Goal: Check status: Check status

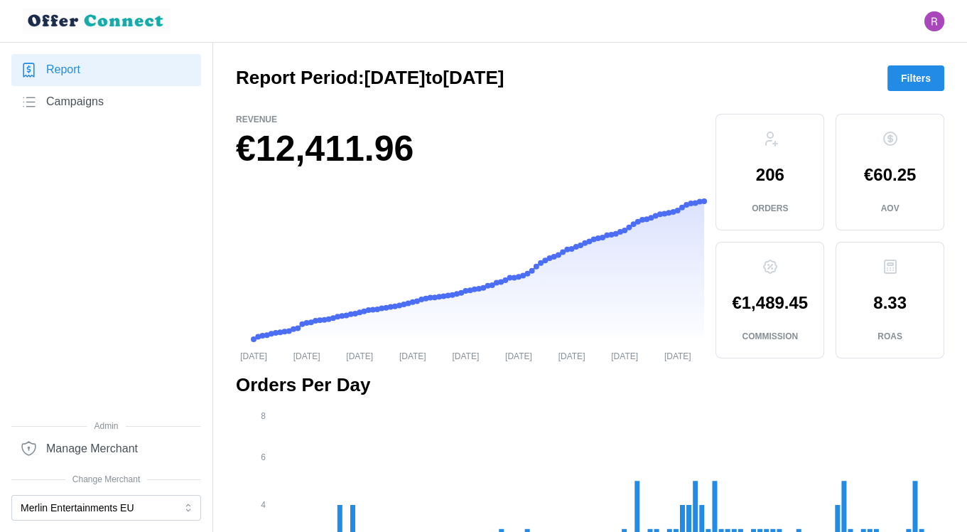
click at [923, 67] on span "Filters" at bounding box center [916, 78] width 30 height 24
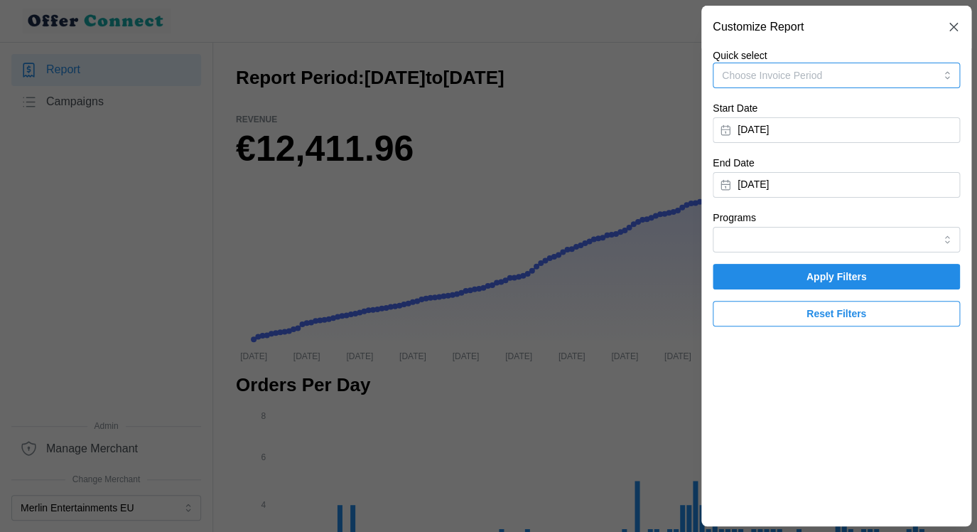
click at [920, 68] on button "Choose Invoice Period" at bounding box center [836, 76] width 247 height 26
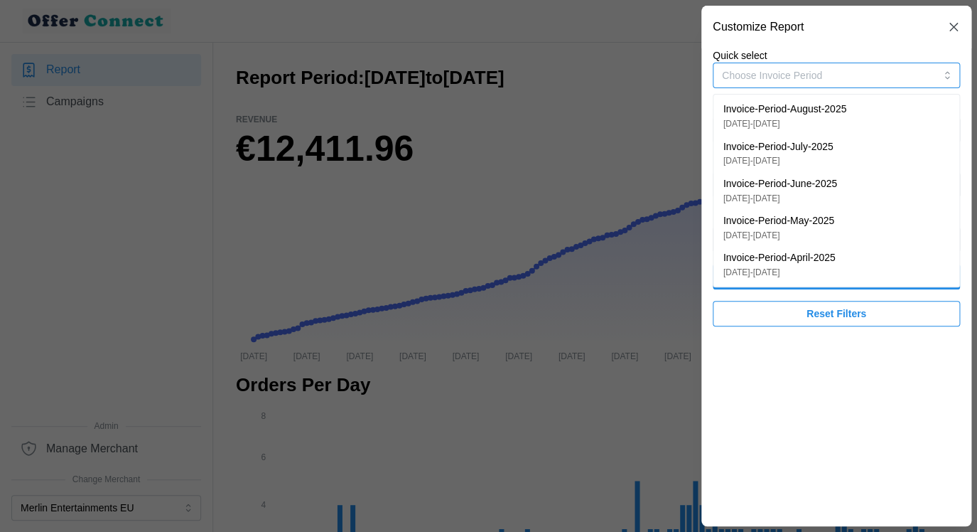
click at [880, 112] on div "Invoice-Period-August-2025 [DATE] - [DATE]" at bounding box center [837, 116] width 226 height 28
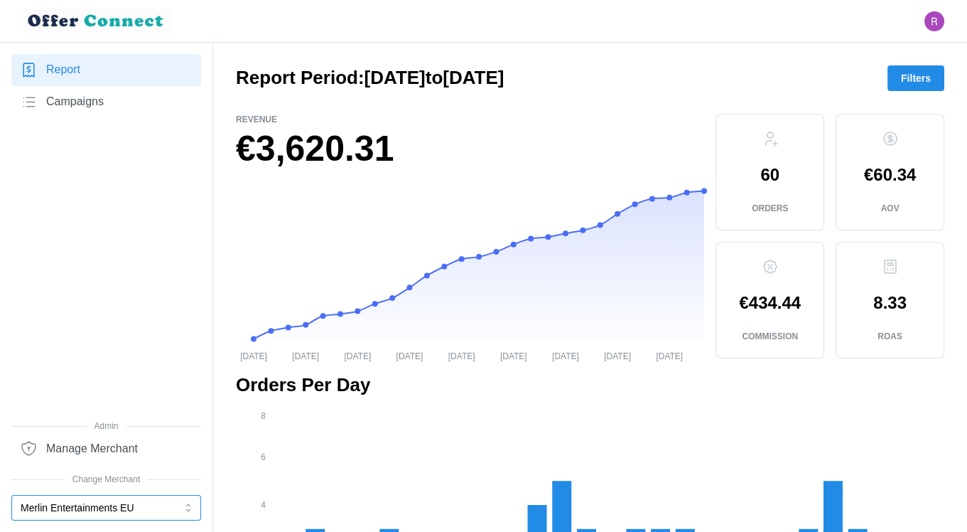
click at [105, 509] on button "Merlin Entertainments EU" at bounding box center [106, 508] width 190 height 26
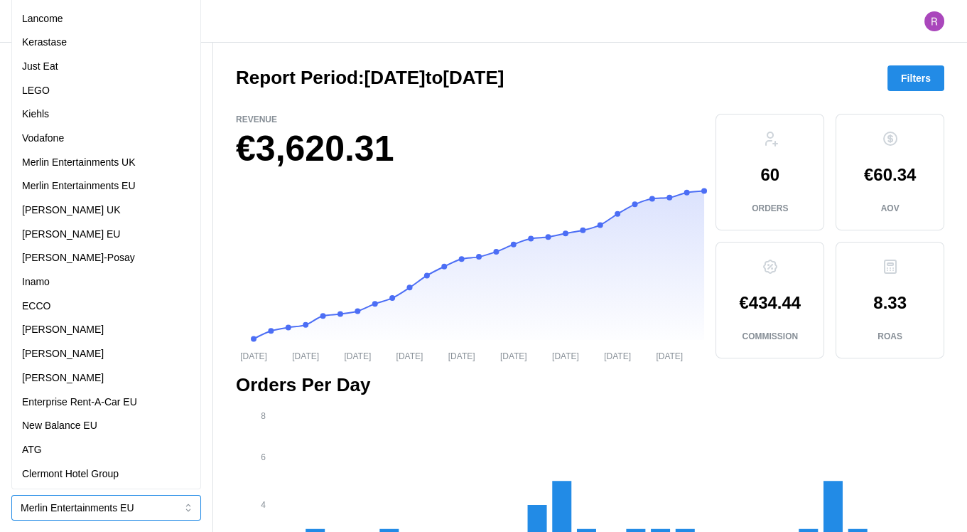
click at [77, 336] on div "[PERSON_NAME]" at bounding box center [106, 330] width 168 height 16
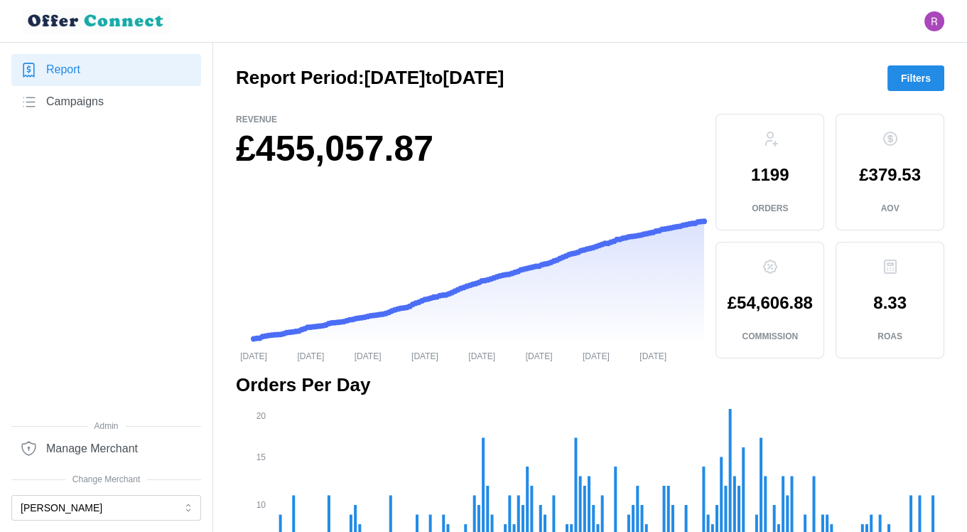
click at [916, 73] on span "Filters" at bounding box center [916, 78] width 30 height 24
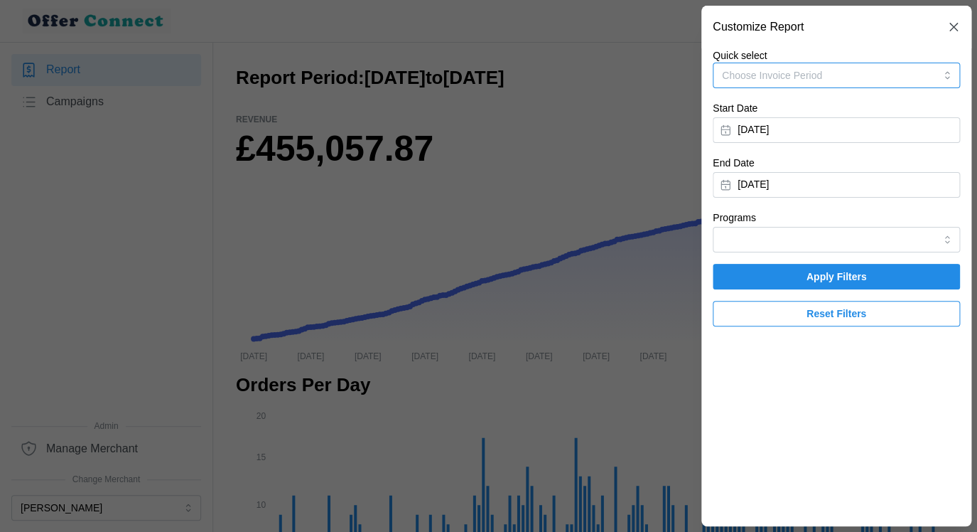
click at [916, 73] on button "Choose Invoice Period" at bounding box center [836, 76] width 247 height 26
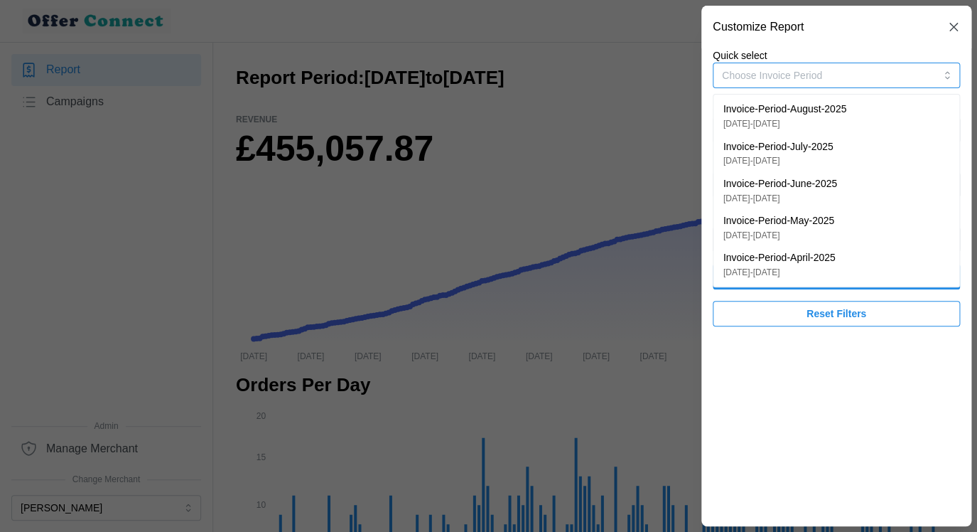
click at [898, 113] on div "Invoice-Period-August-2025 [DATE] - [DATE]" at bounding box center [837, 116] width 226 height 28
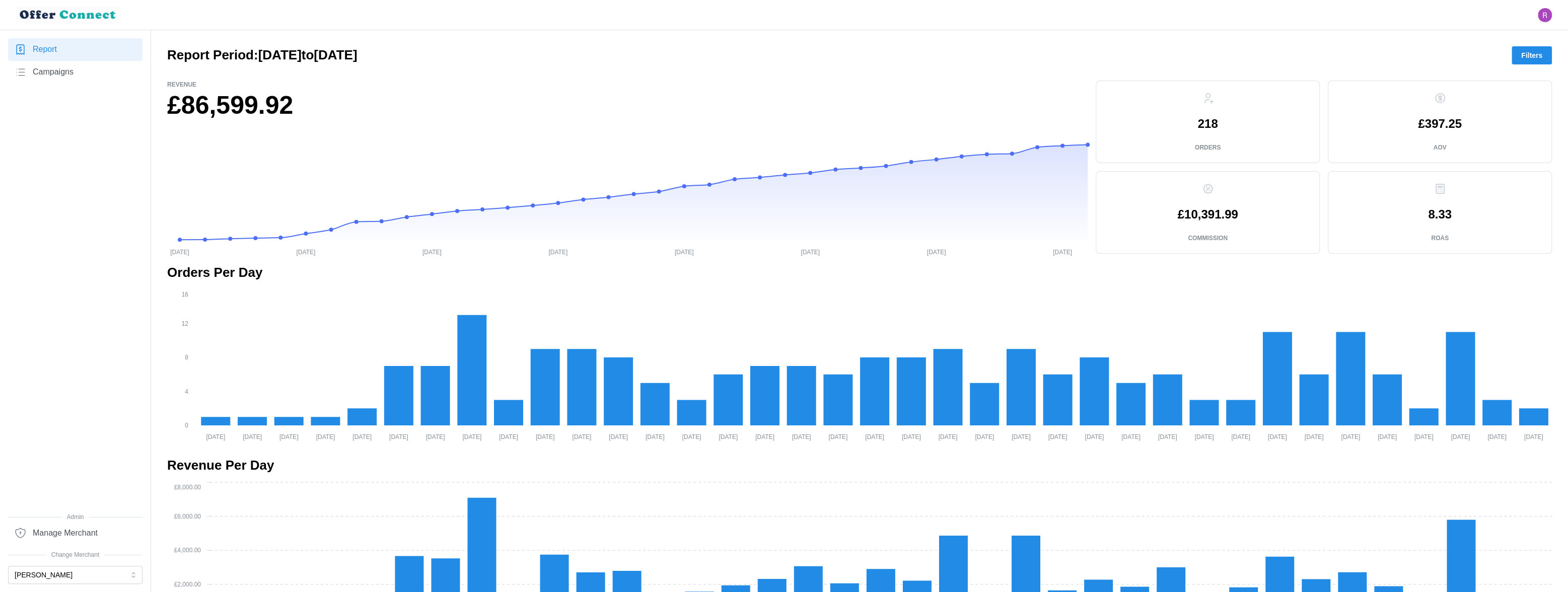
click at [685, 48] on span "Filters" at bounding box center [1532, 55] width 21 height 17
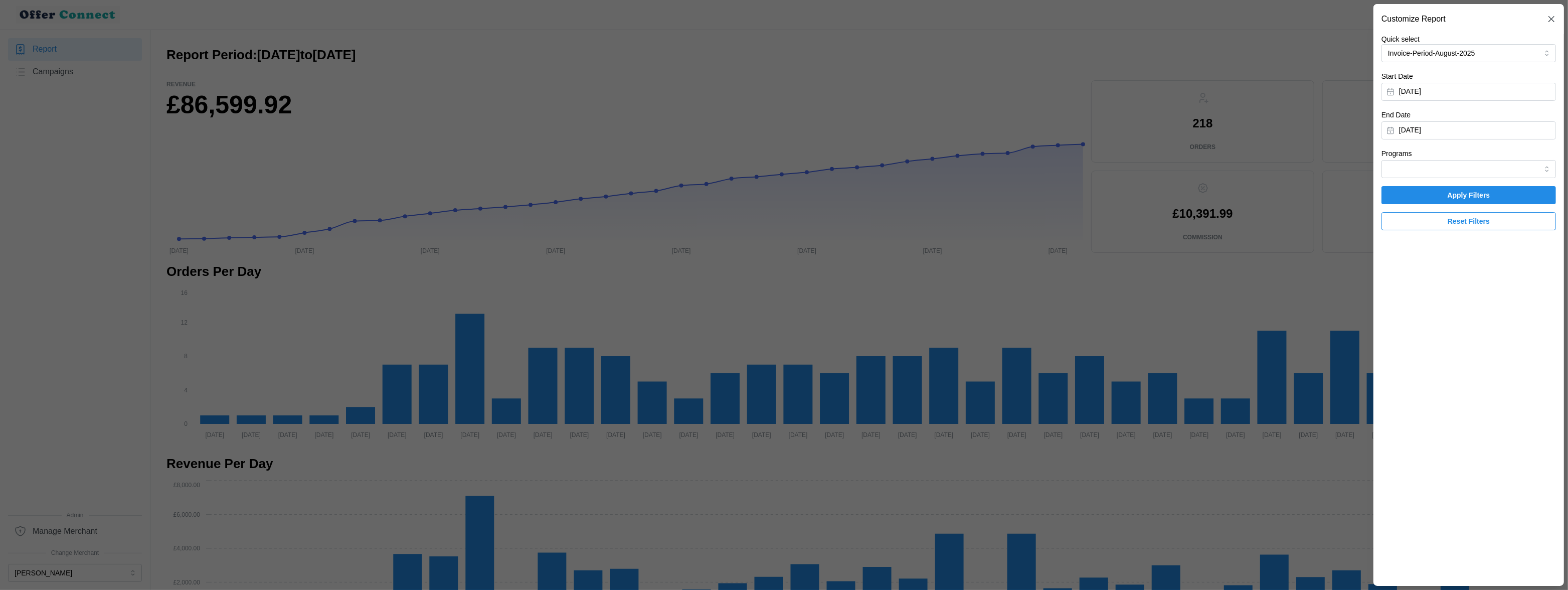
click at [682, 216] on span "Reset Filters" at bounding box center [1469, 221] width 155 height 17
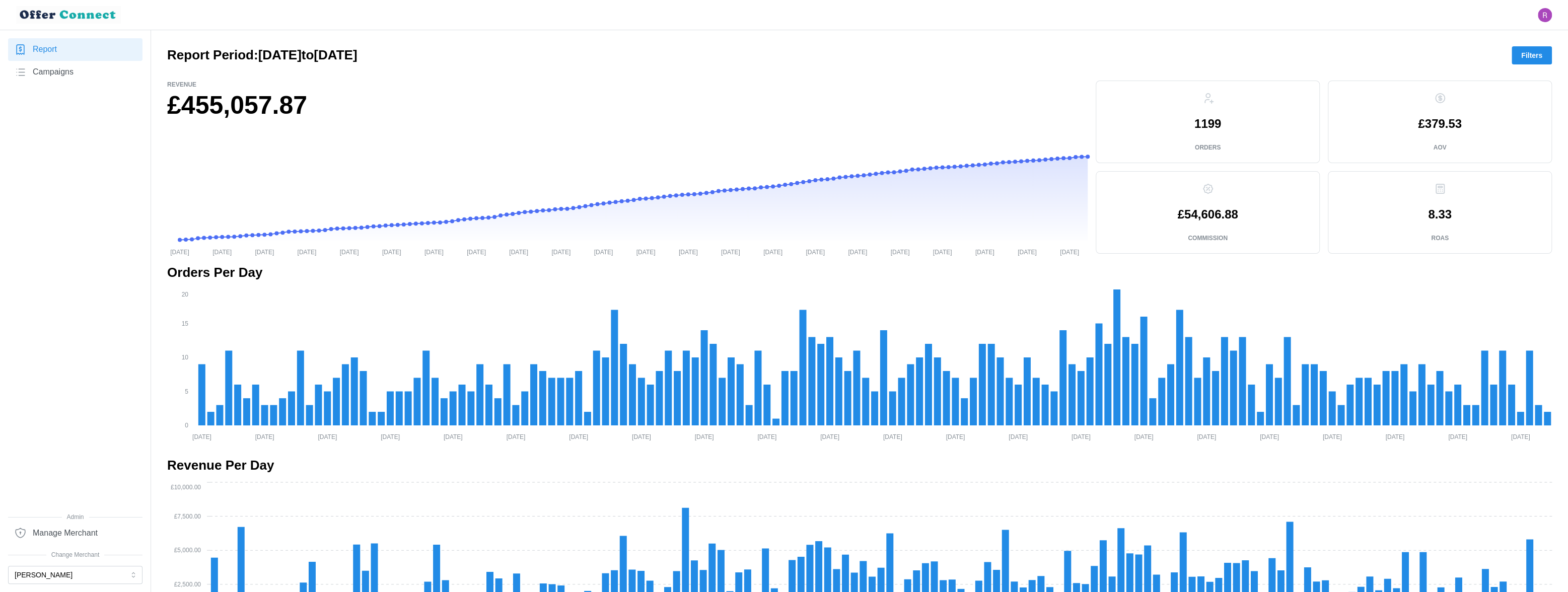
click at [685, 58] on span "Filters" at bounding box center [1532, 55] width 21 height 17
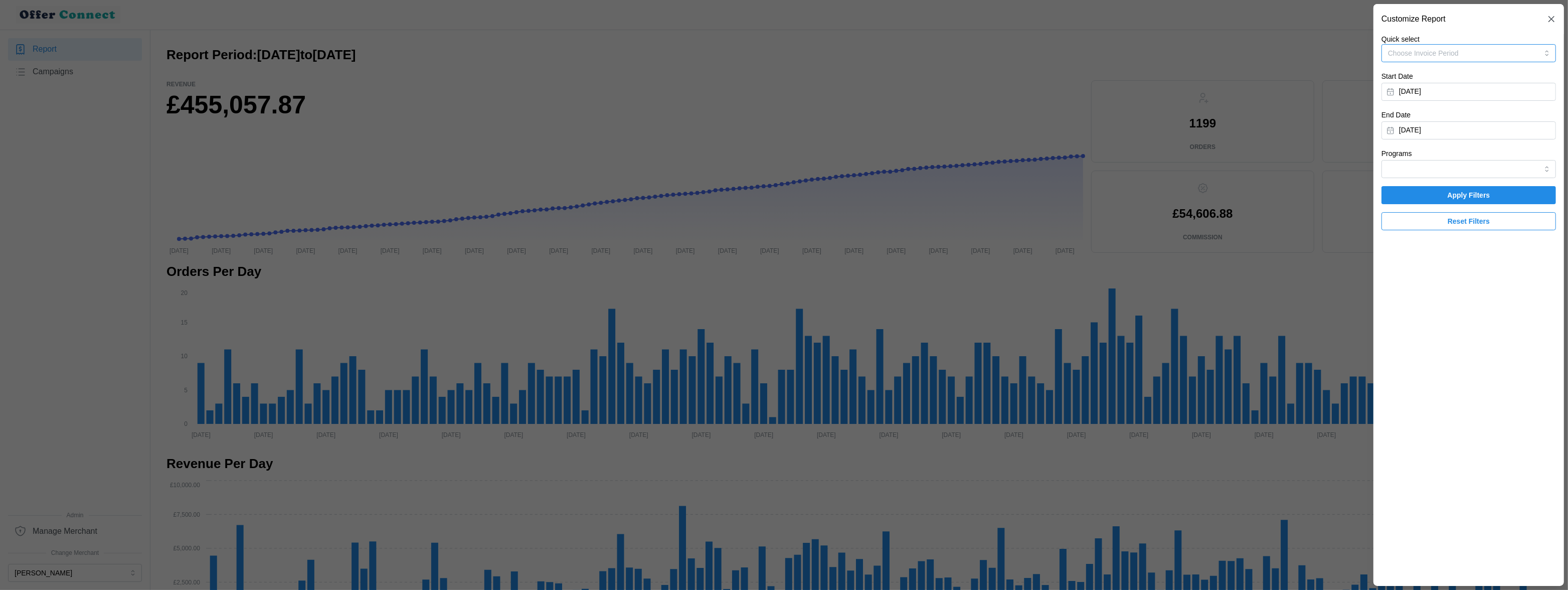
click at [682, 56] on button "Choose Invoice Period" at bounding box center [1469, 54] width 174 height 18
click at [682, 56] on button "Choose Invoice Period" at bounding box center [1469, 54] width 174 height 18
click at [682, 86] on button "[DATE]" at bounding box center [1469, 92] width 174 height 18
click at [682, 119] on icon "button" at bounding box center [1511, 120] width 8 height 8
click at [682, 155] on button "1" at bounding box center [1474, 158] width 18 height 18
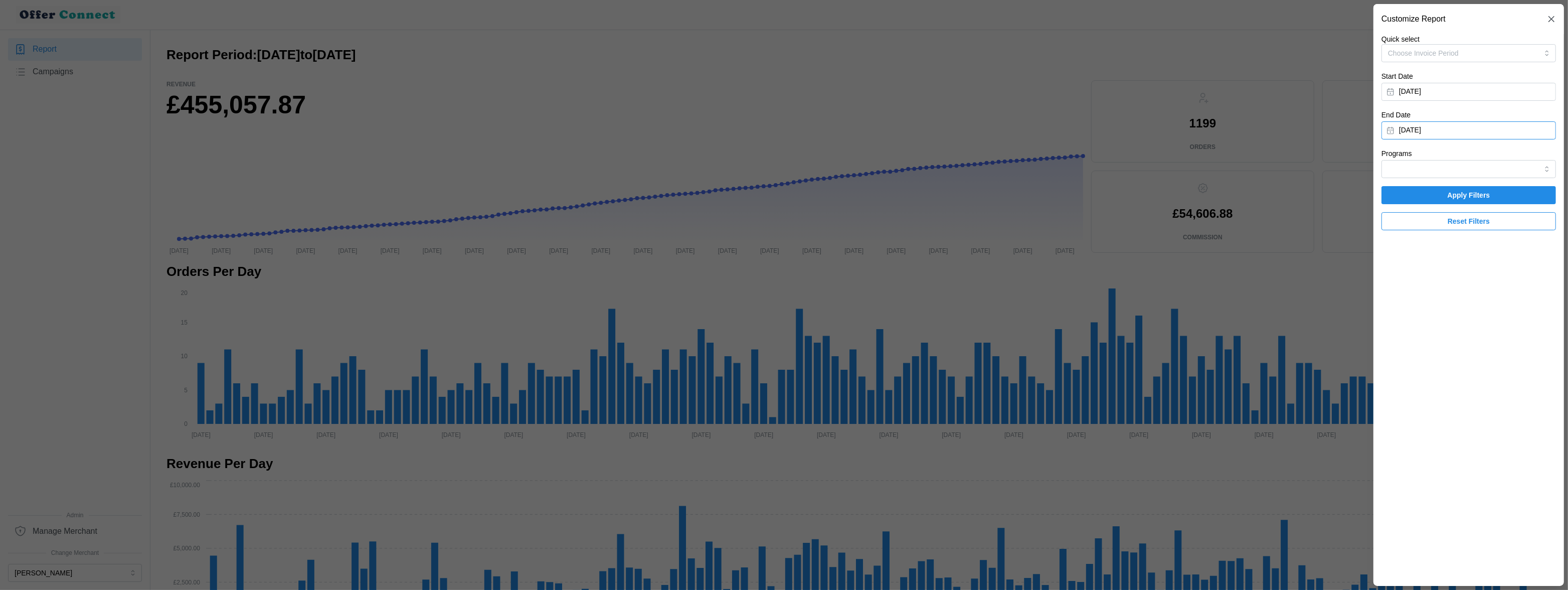
click at [682, 130] on button "[DATE]" at bounding box center [1469, 131] width 174 height 18
click at [682, 273] on button "31" at bounding box center [1512, 271] width 18 height 18
click at [682, 194] on span "Apply Filters" at bounding box center [1469, 195] width 155 height 17
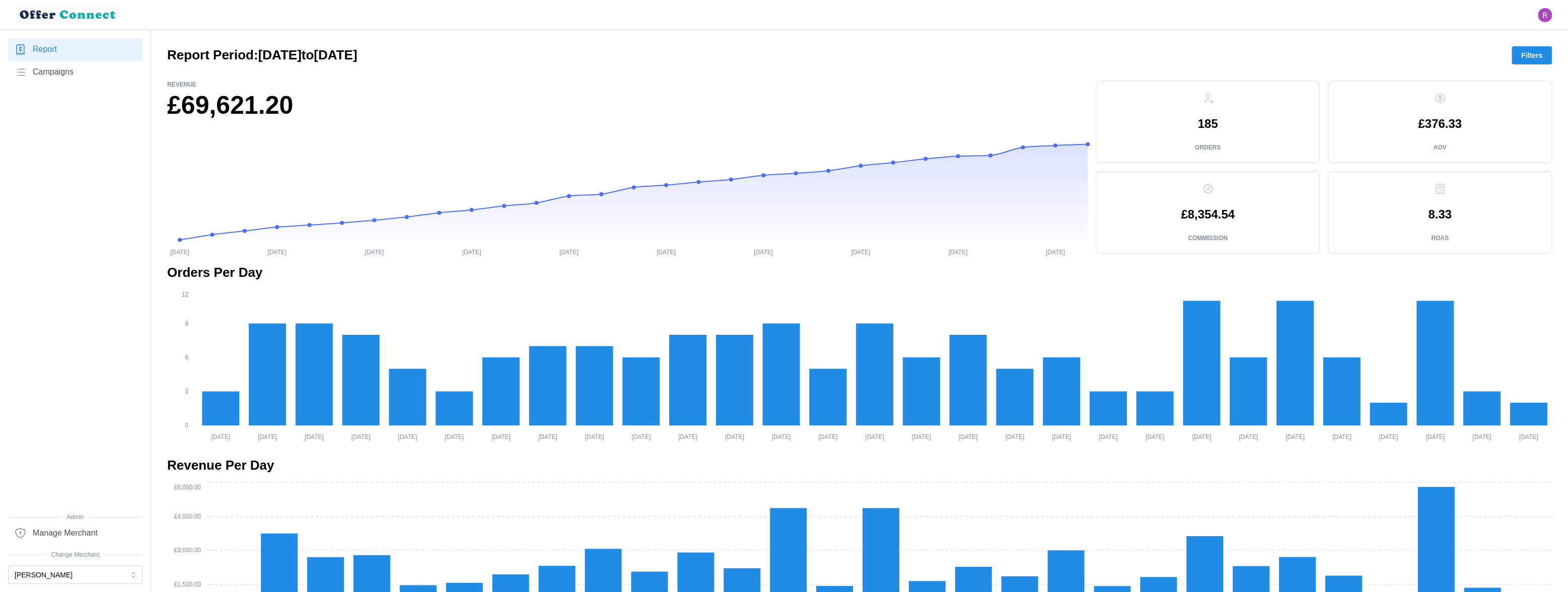
click at [685, 55] on span "Filters" at bounding box center [1532, 55] width 21 height 17
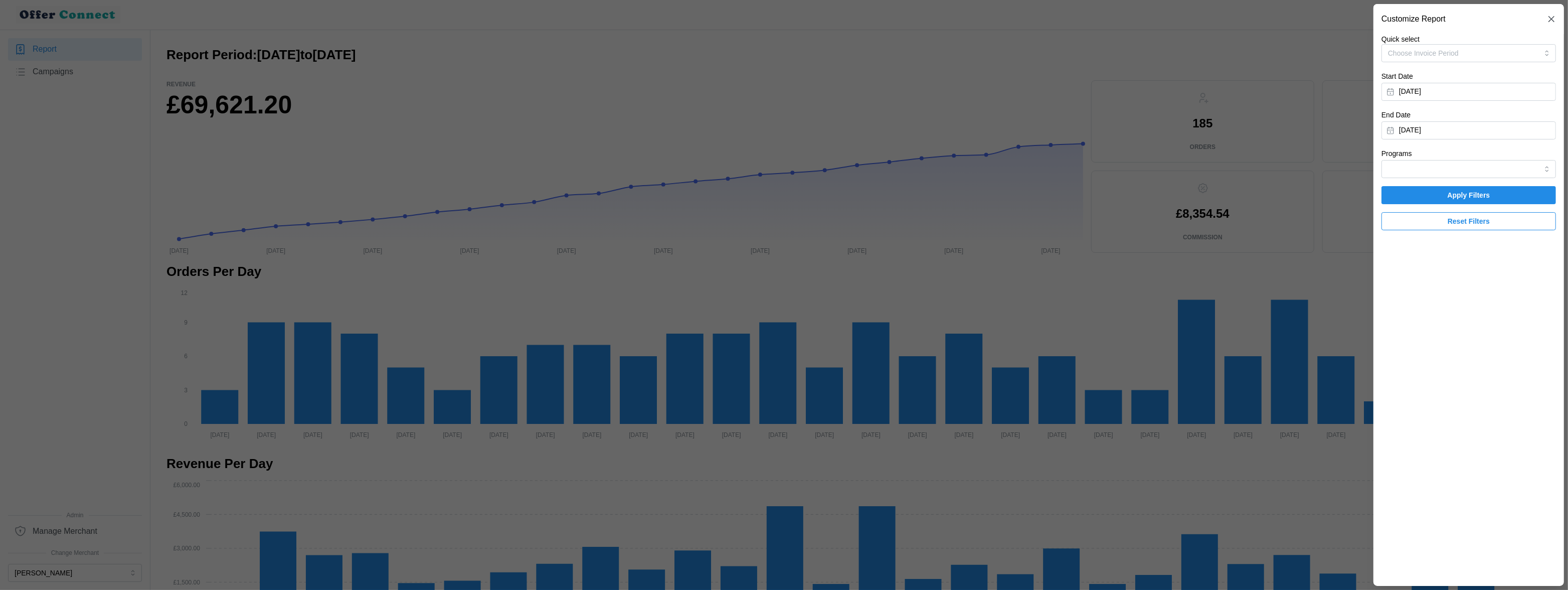
click at [682, 226] on span "Reset Filters" at bounding box center [1469, 221] width 42 height 17
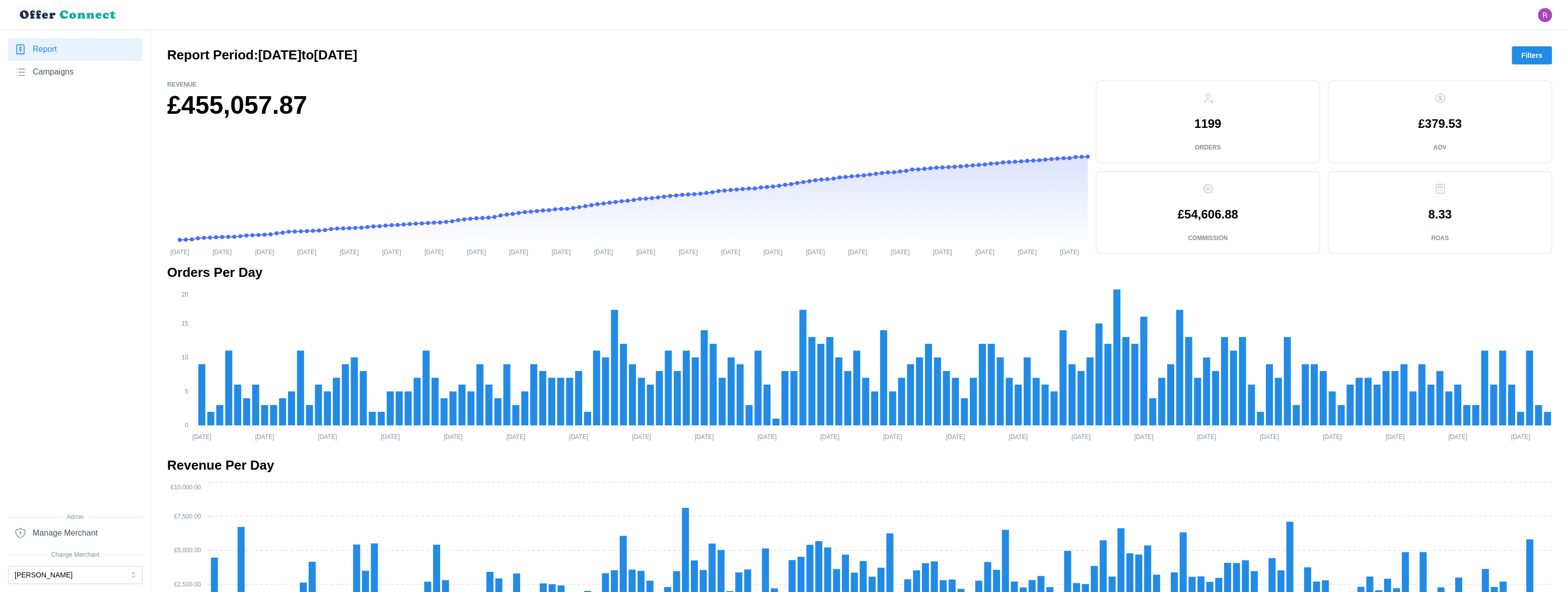
click at [685, 58] on span "Filters" at bounding box center [1532, 55] width 21 height 17
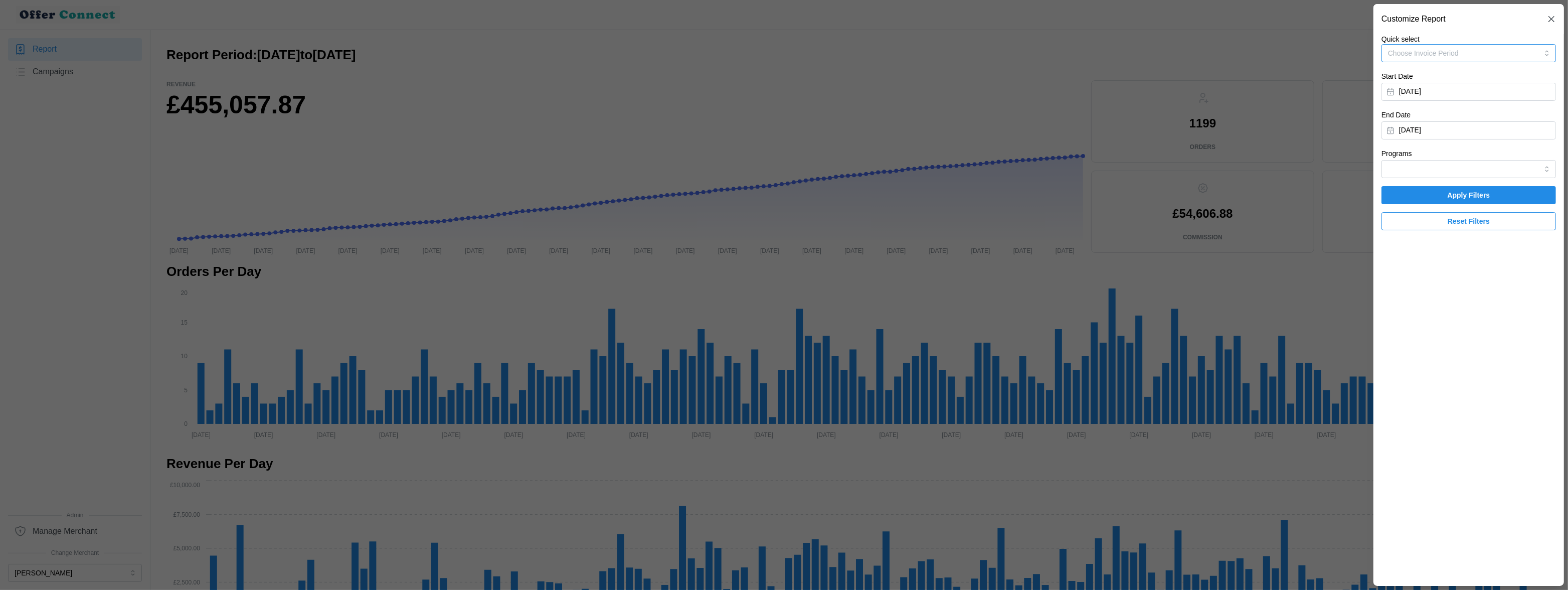
click at [682, 58] on button "Choose Invoice Period" at bounding box center [1469, 54] width 174 height 18
click at [682, 76] on div "Invoice-Period-August-2025 [DATE] - [DATE]" at bounding box center [1469, 82] width 159 height 20
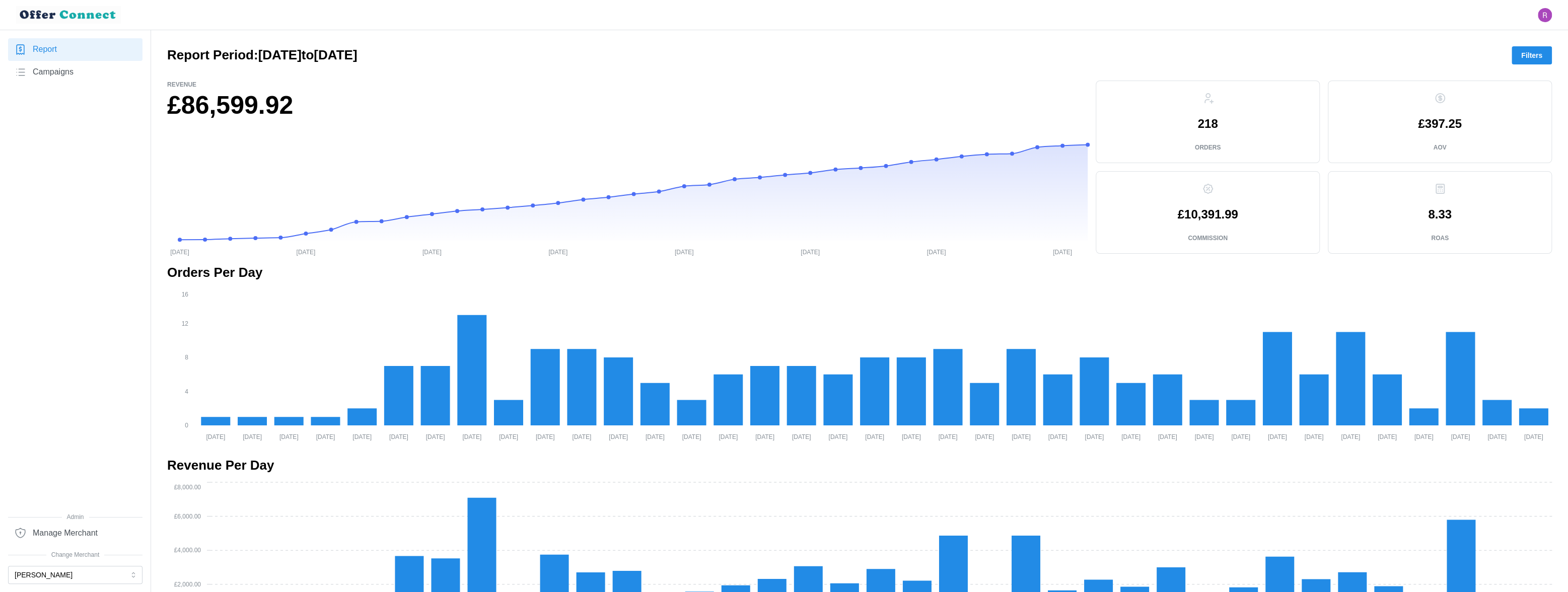
click at [685, 56] on button "Filters" at bounding box center [1532, 55] width 40 height 18
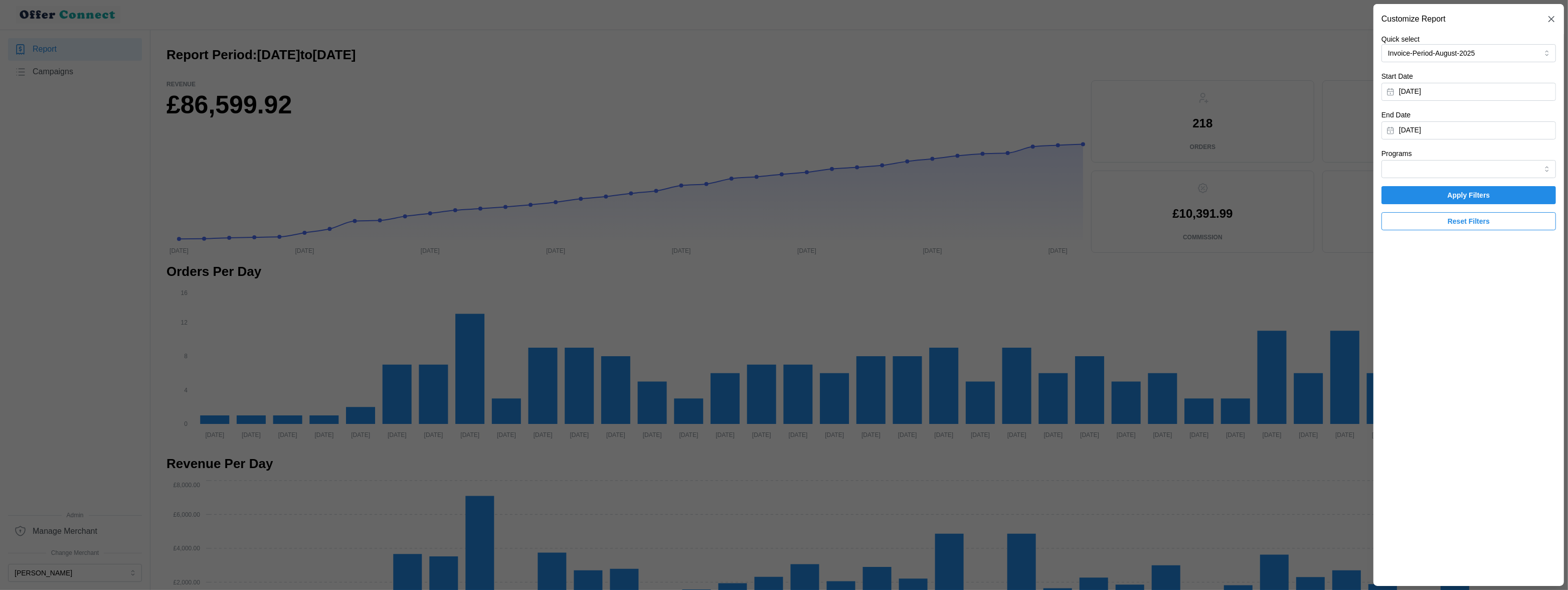
click at [682, 217] on span "Reset Filters" at bounding box center [1469, 221] width 42 height 17
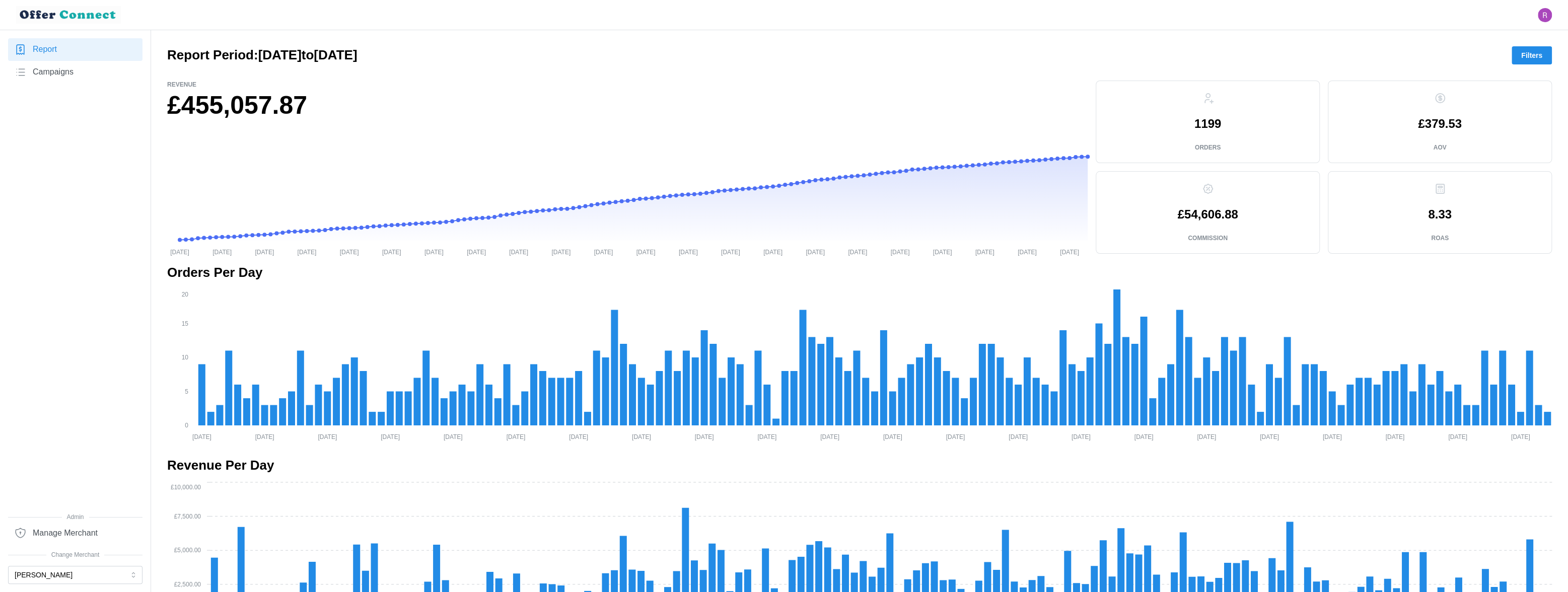
click at [685, 57] on div "Report Period: [DATE] to [DATE] Filters" at bounding box center [859, 55] width 1385 height 18
click at [685, 48] on button "Filters" at bounding box center [1532, 55] width 40 height 18
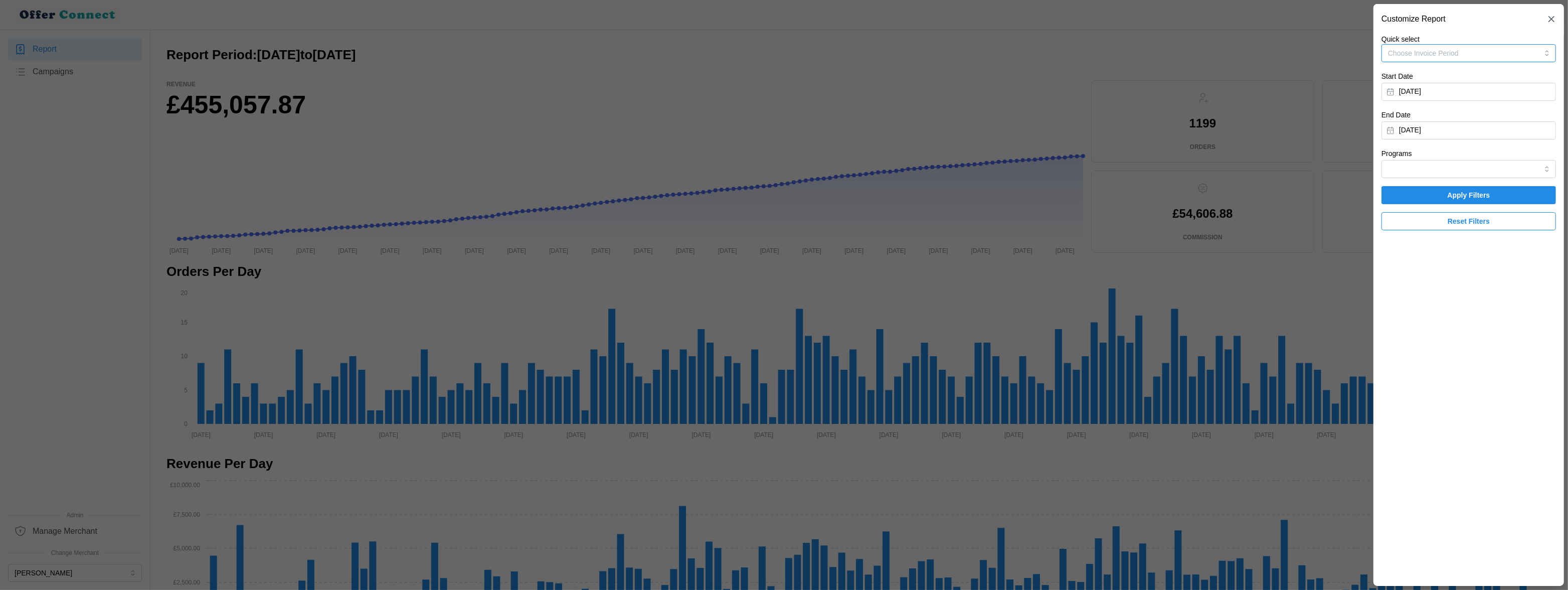
click at [682, 52] on button "Choose Invoice Period" at bounding box center [1469, 54] width 174 height 18
click at [259, 103] on div at bounding box center [784, 295] width 1568 height 590
